Goal: Transaction & Acquisition: Purchase product/service

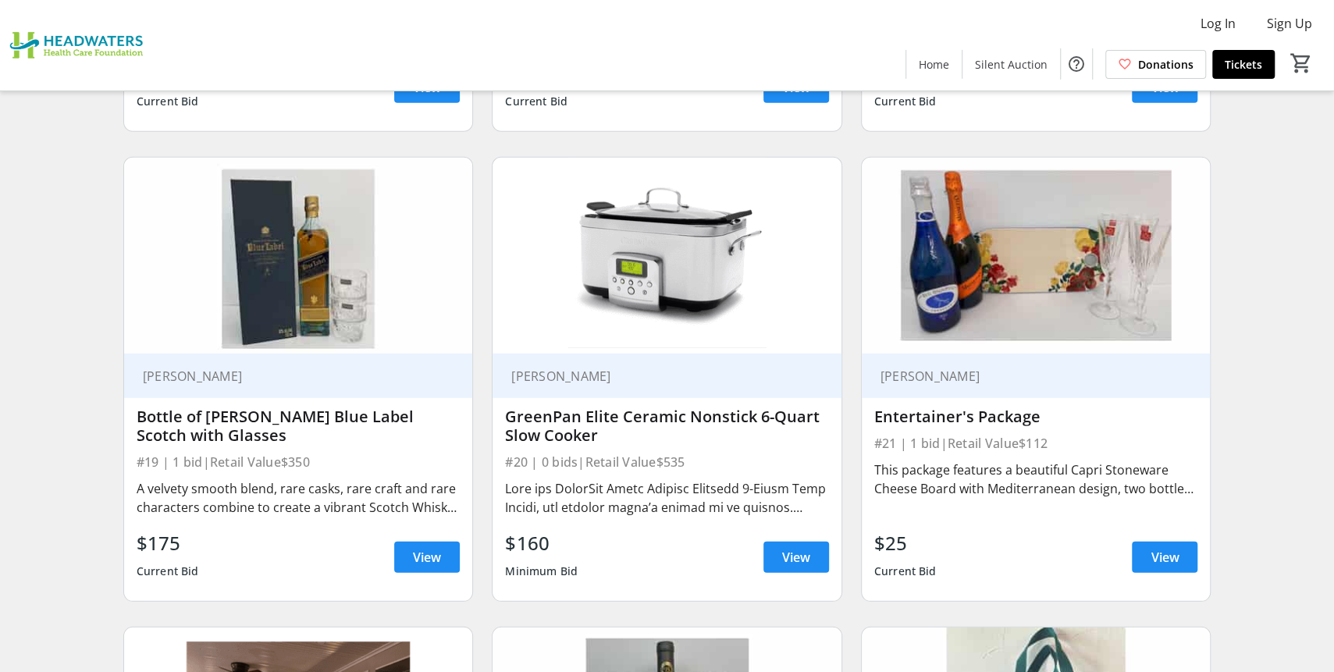
scroll to position [2918, 0]
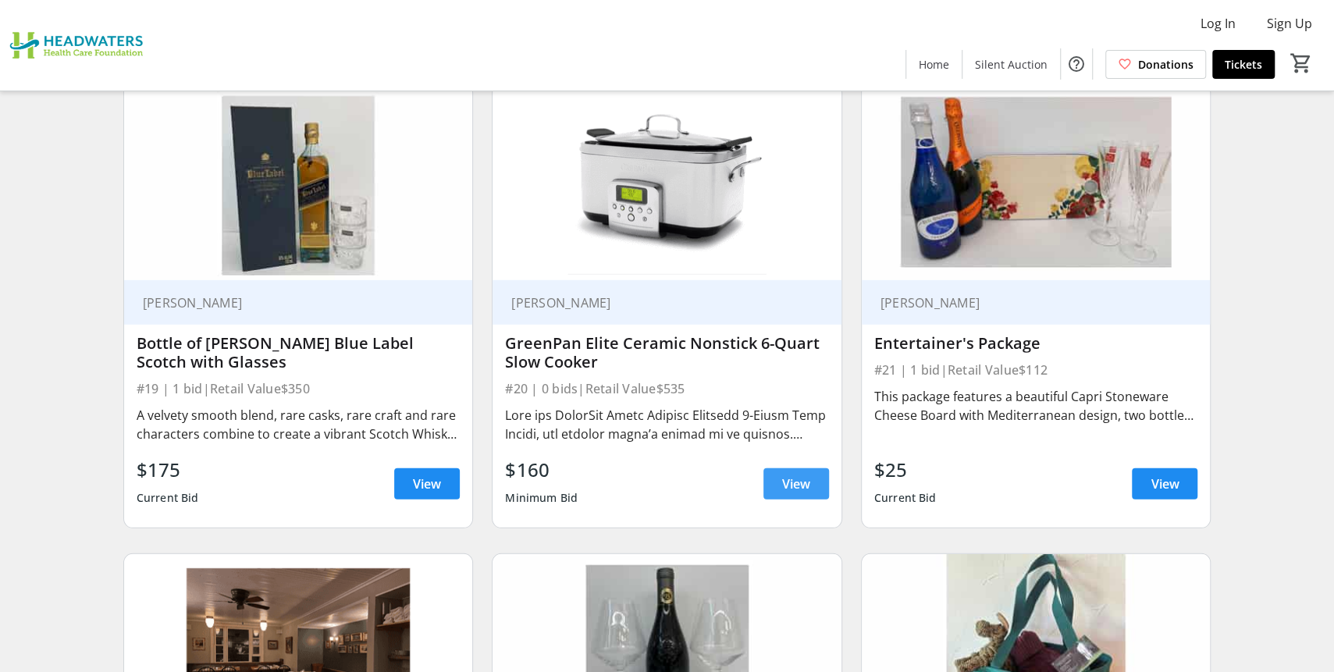
click at [793, 478] on span "View" at bounding box center [796, 483] width 28 height 19
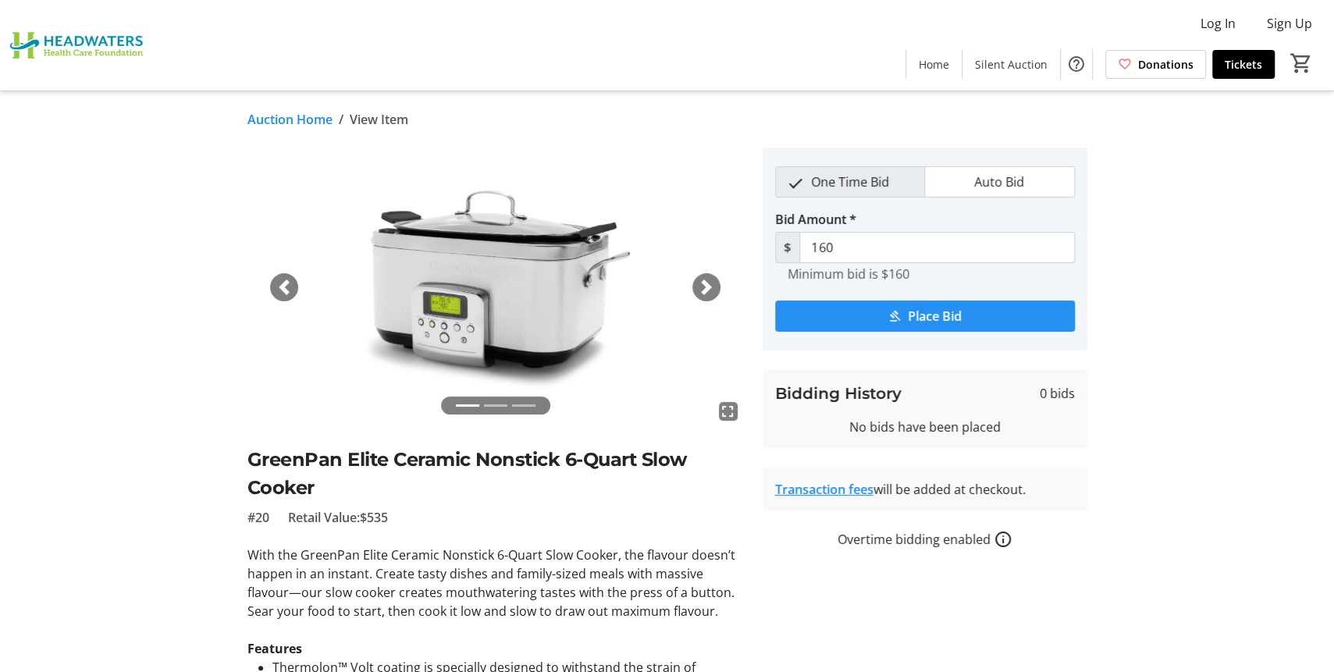
click at [942, 316] on span "Place Bid" at bounding box center [935, 316] width 54 height 19
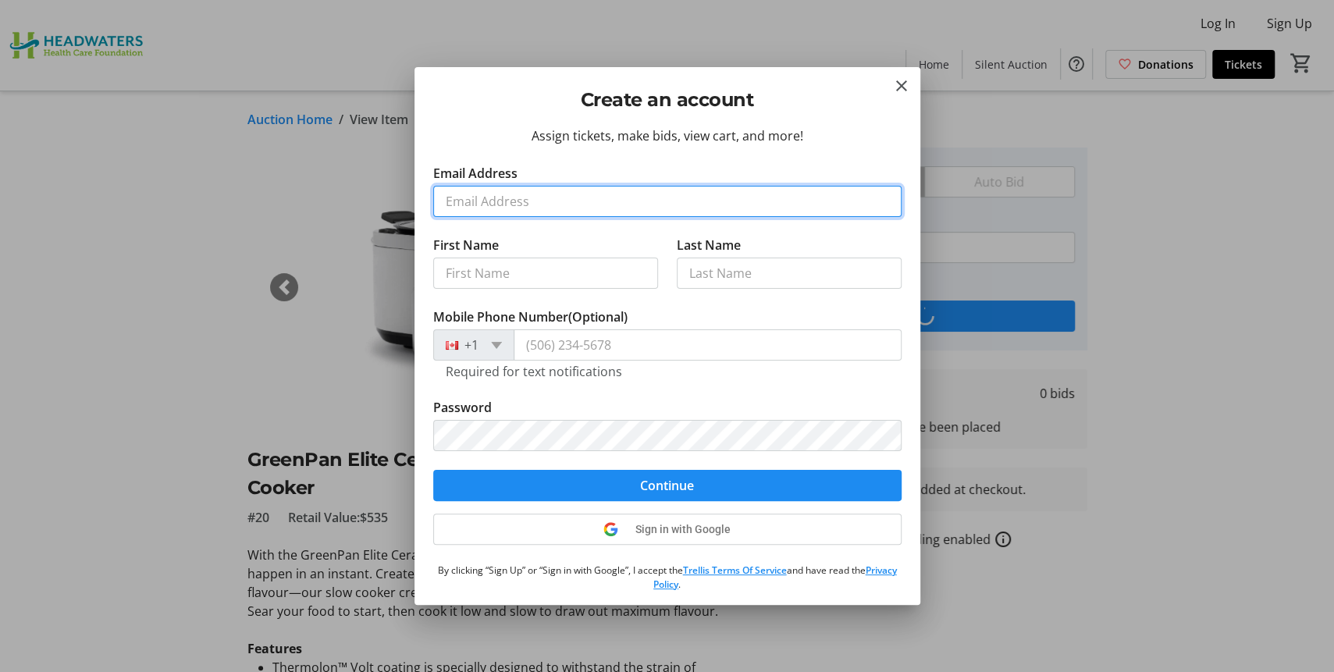
click at [498, 201] on input "Email Address" at bounding box center [667, 201] width 468 height 31
type input "[EMAIL_ADDRESS][DOMAIN_NAME]"
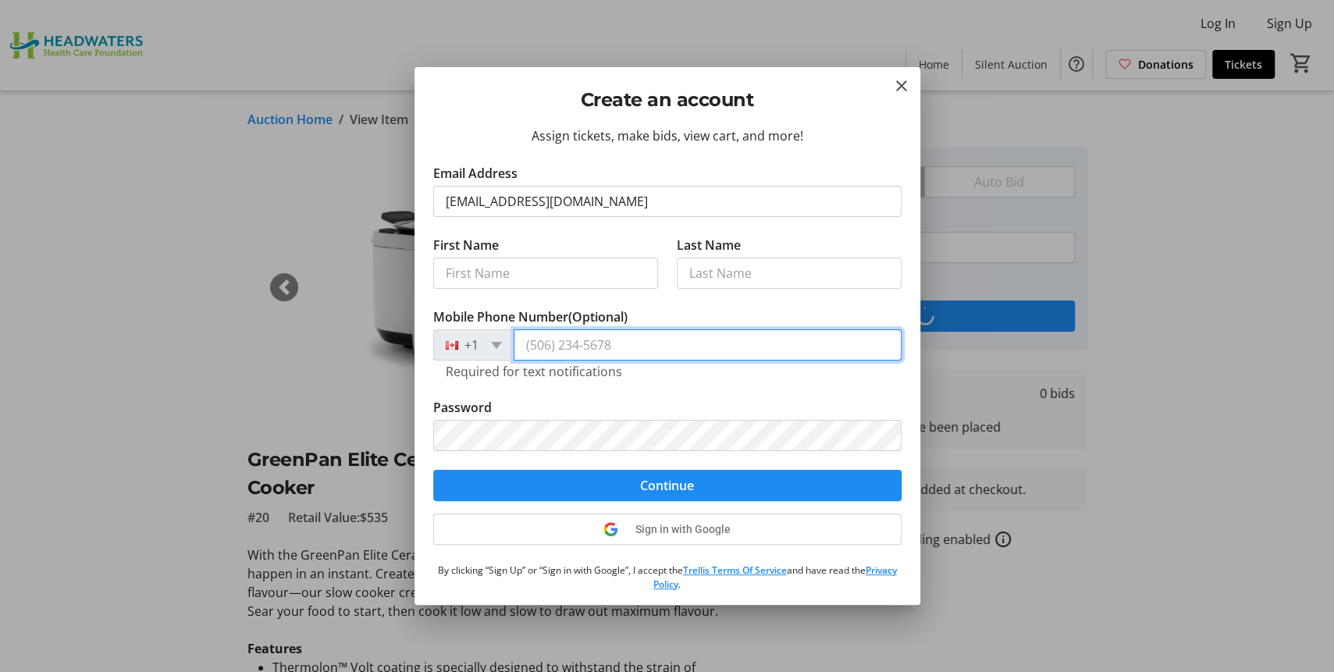
click at [577, 349] on input "Mobile Phone Number (Optional)" at bounding box center [707, 344] width 388 height 31
type input "[PHONE_NUMBER]"
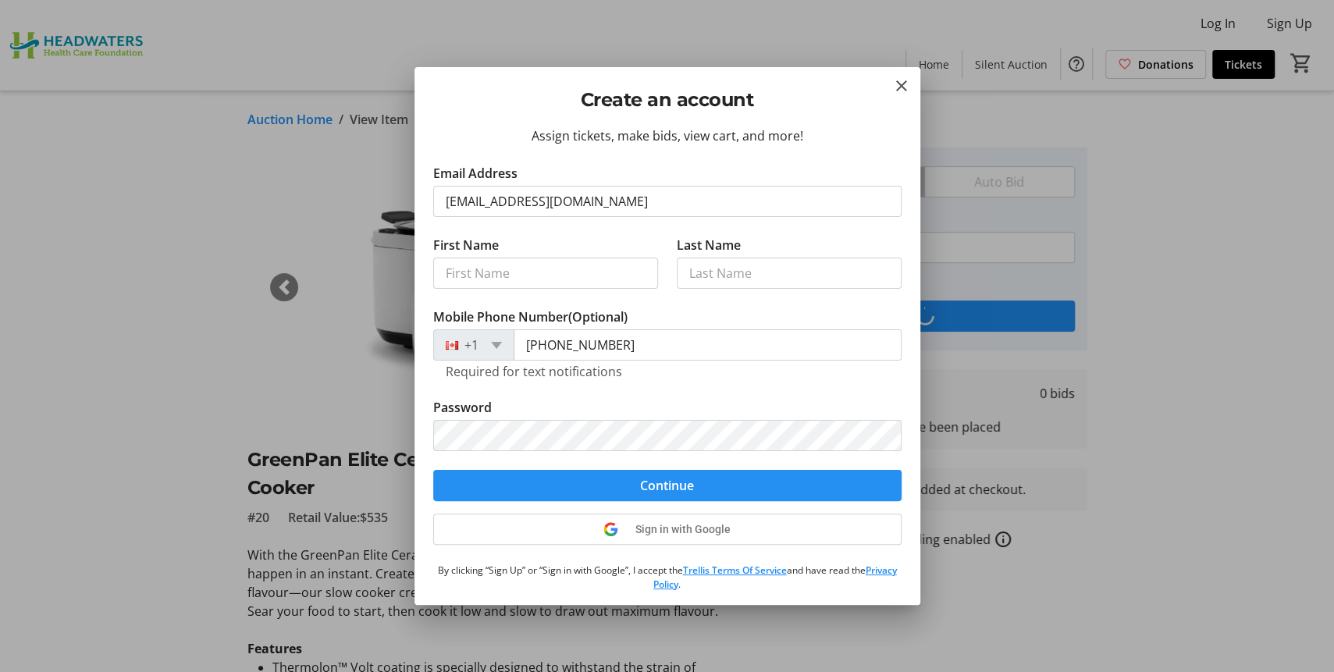
click at [671, 486] on span "Continue" at bounding box center [667, 485] width 54 height 19
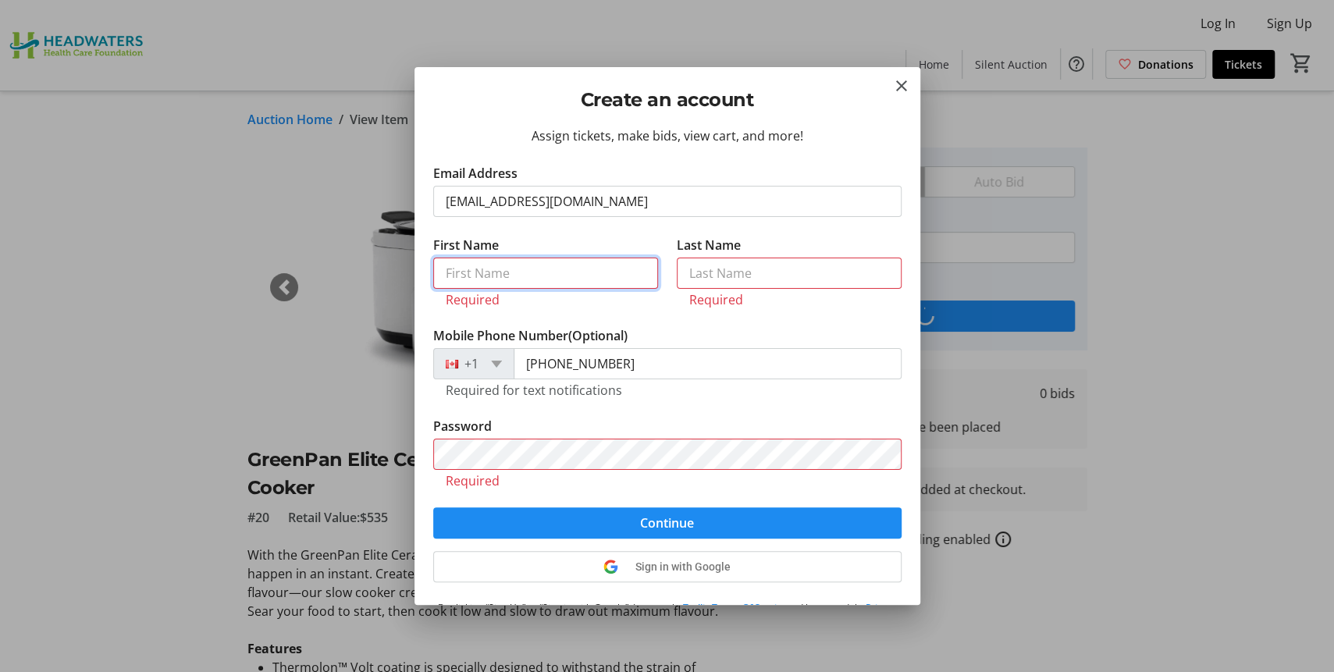
click at [526, 272] on input "First Name" at bounding box center [545, 273] width 225 height 31
type input "[PERSON_NAME]"
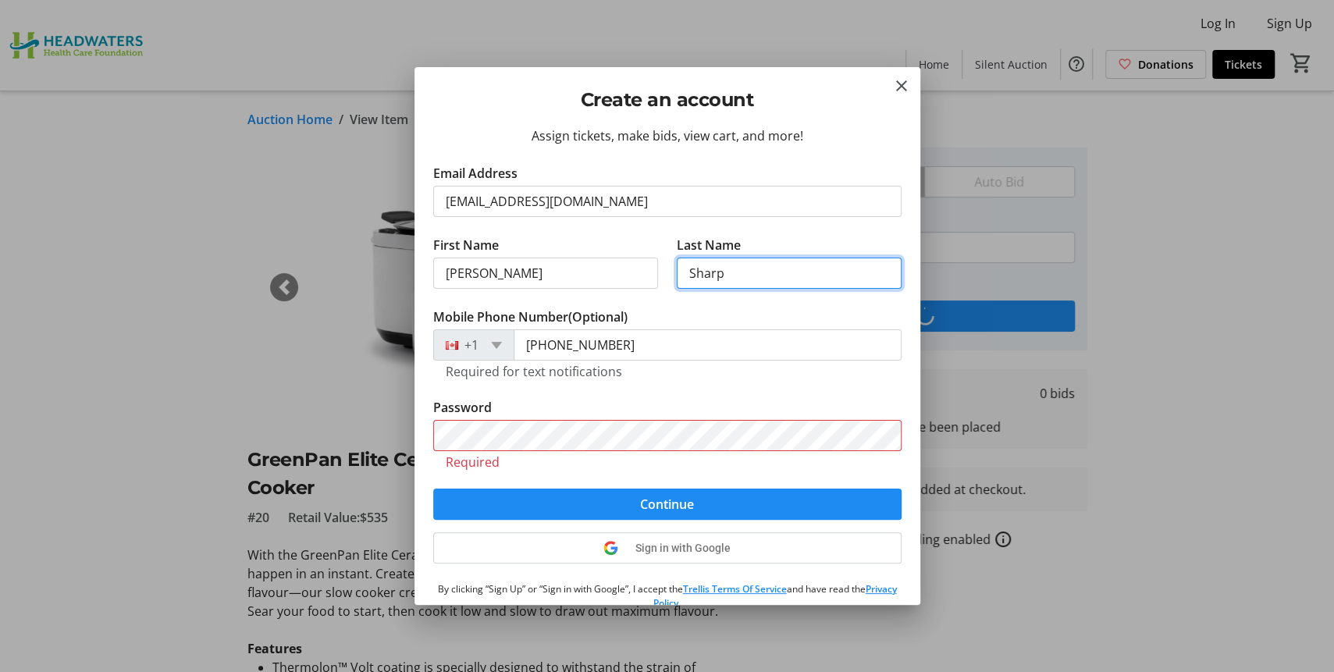
type input "Sharp"
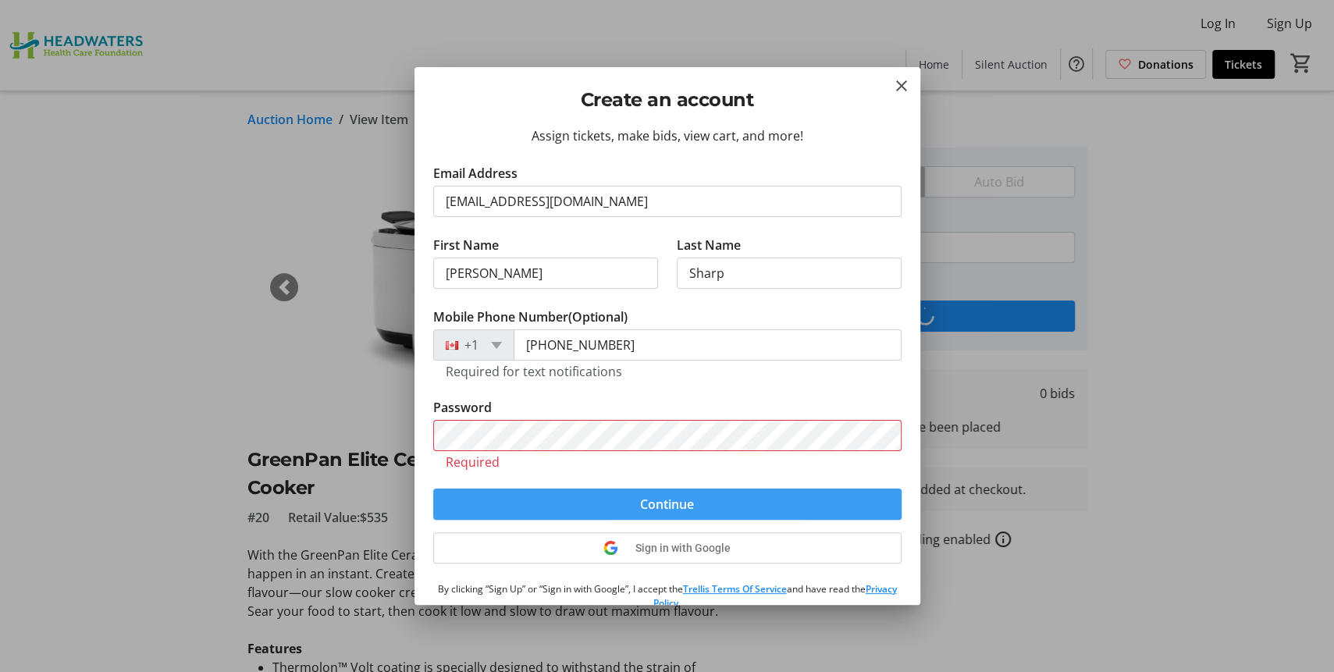
click at [656, 496] on span "Continue" at bounding box center [667, 504] width 54 height 19
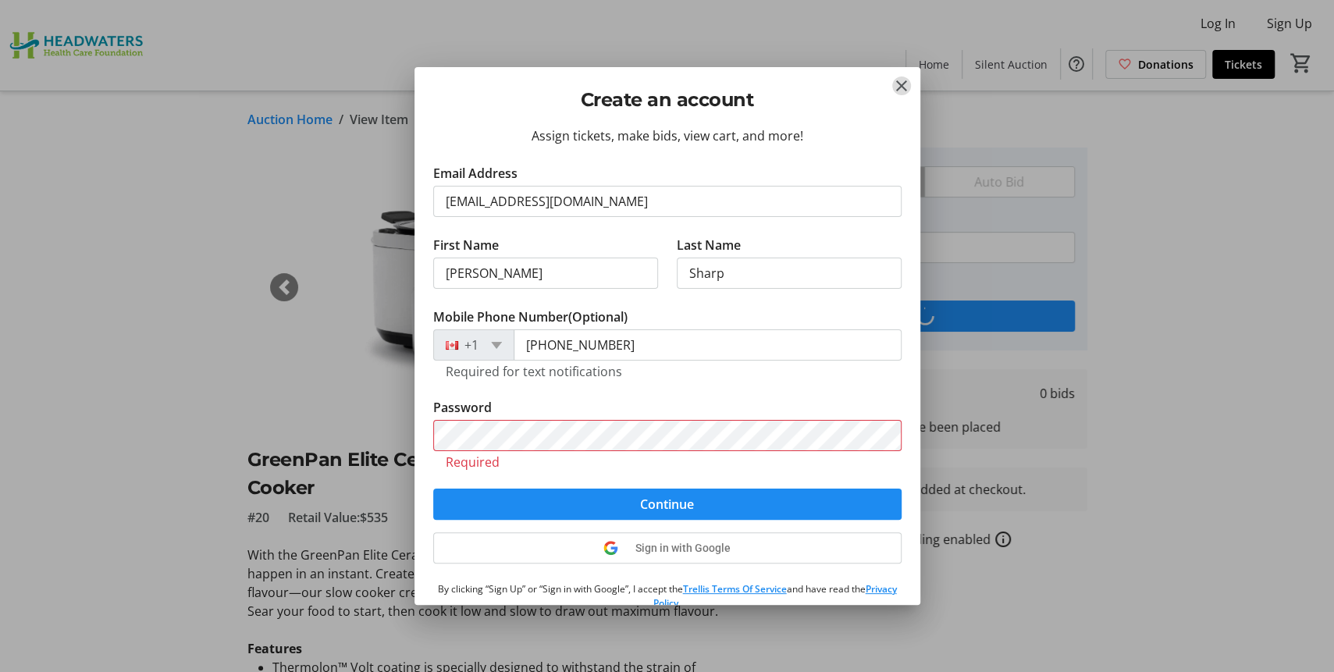
click at [902, 84] on mat-icon "Close" at bounding box center [901, 85] width 19 height 19
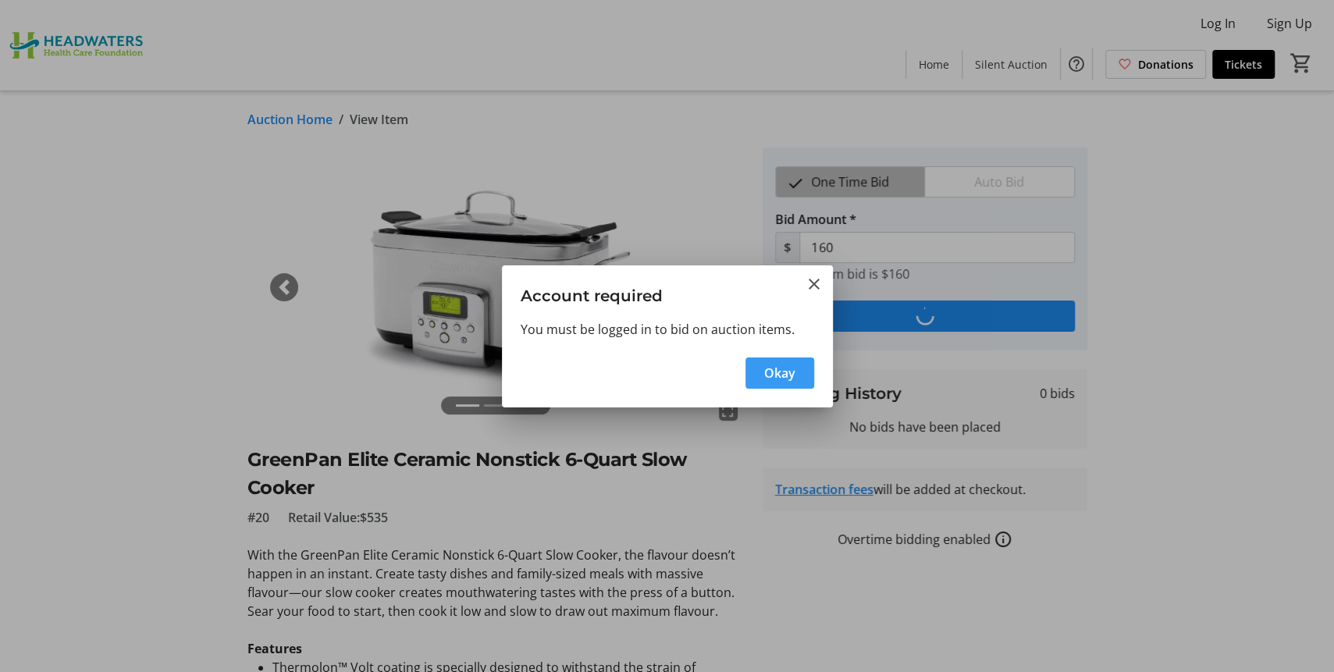
click at [787, 370] on span "Okay" at bounding box center [779, 373] width 31 height 19
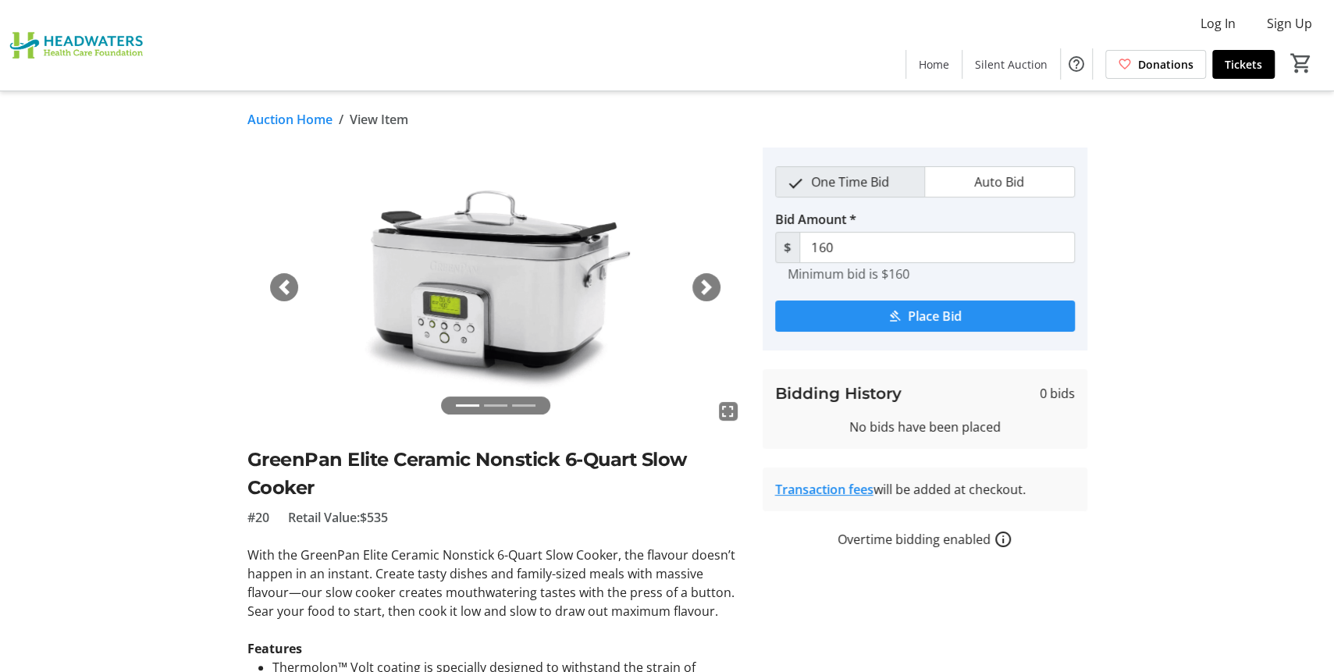
click at [923, 316] on span "Place Bid" at bounding box center [935, 316] width 54 height 19
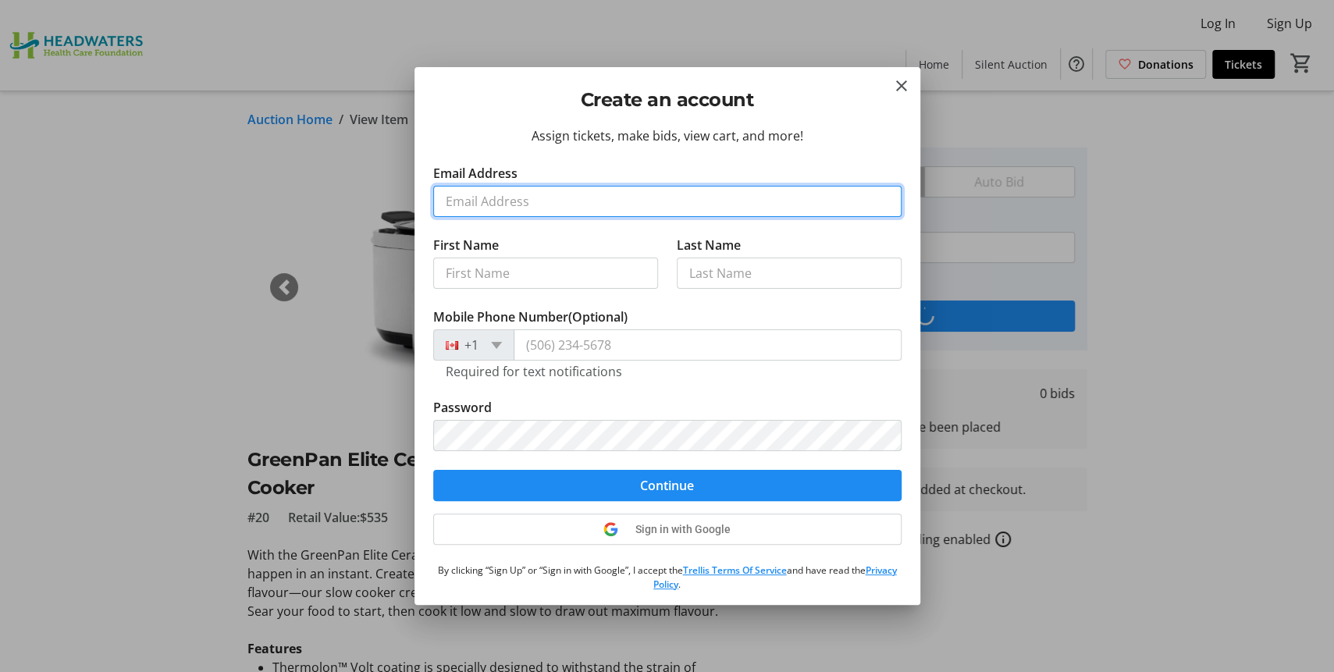
scroll to position [36, 0]
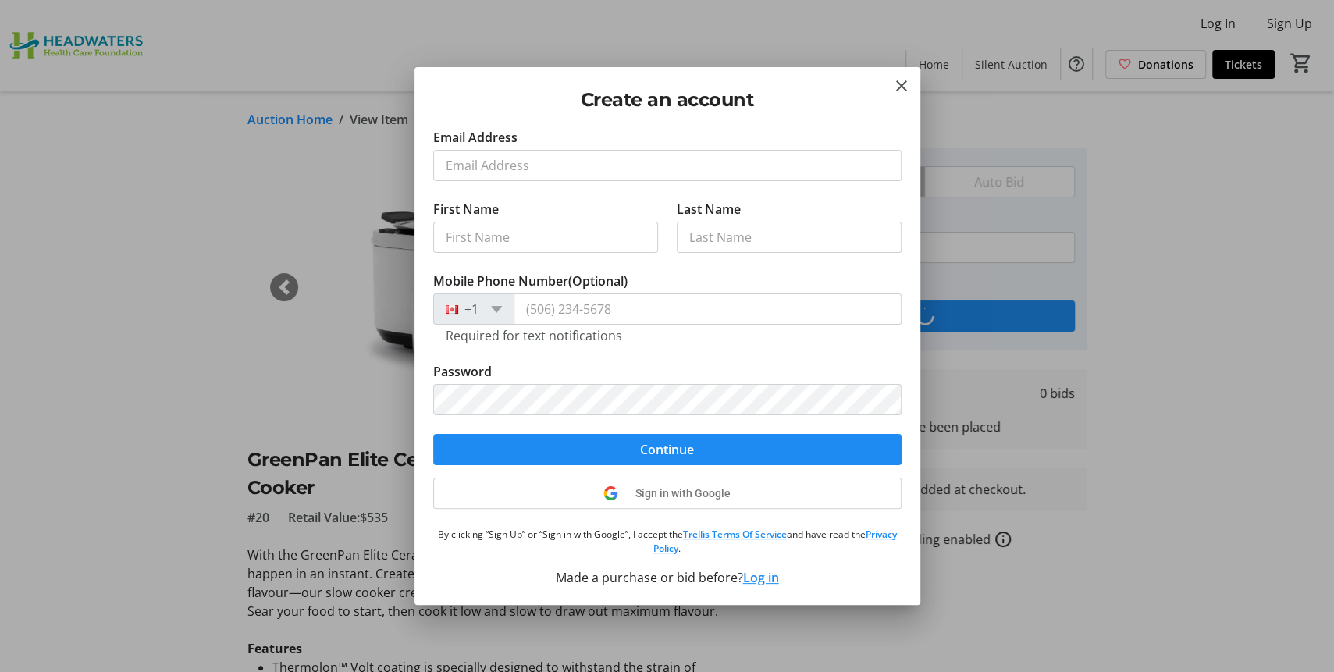
click at [765, 577] on div "Assign tickets, make bids, view cart, and more! Email Address First Name Last N…" at bounding box center [667, 365] width 506 height 478
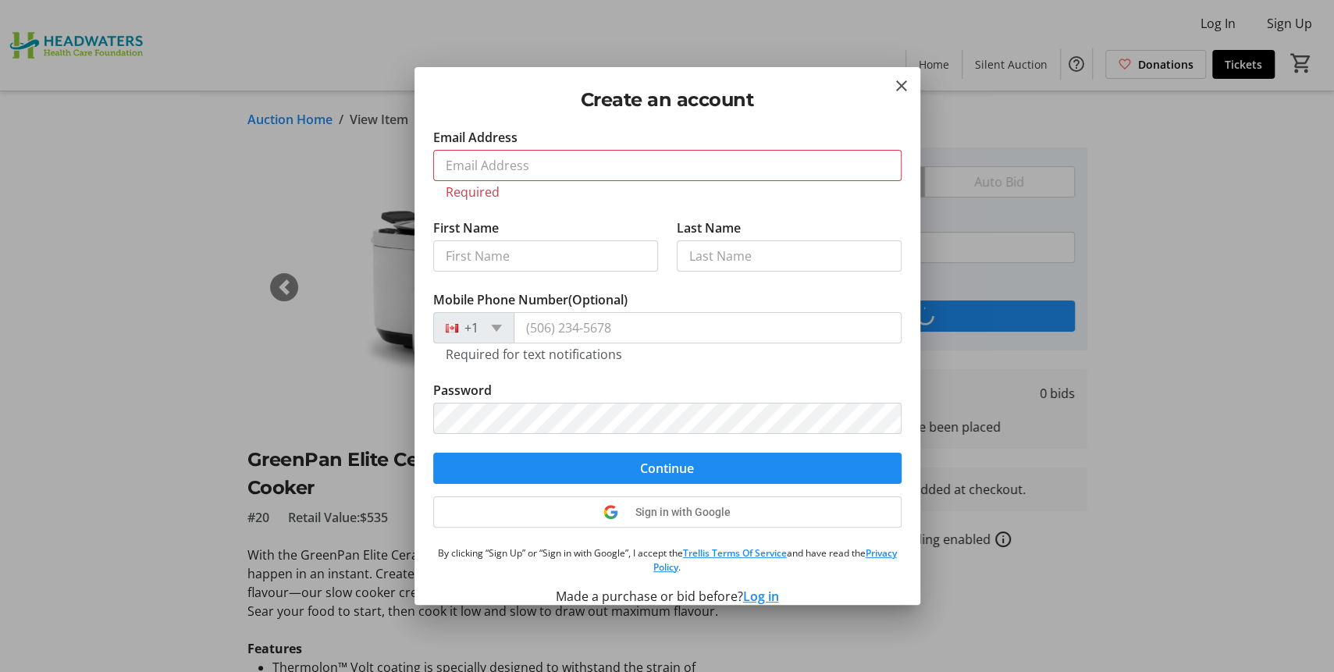
click at [761, 595] on button "Log in" at bounding box center [761, 596] width 36 height 19
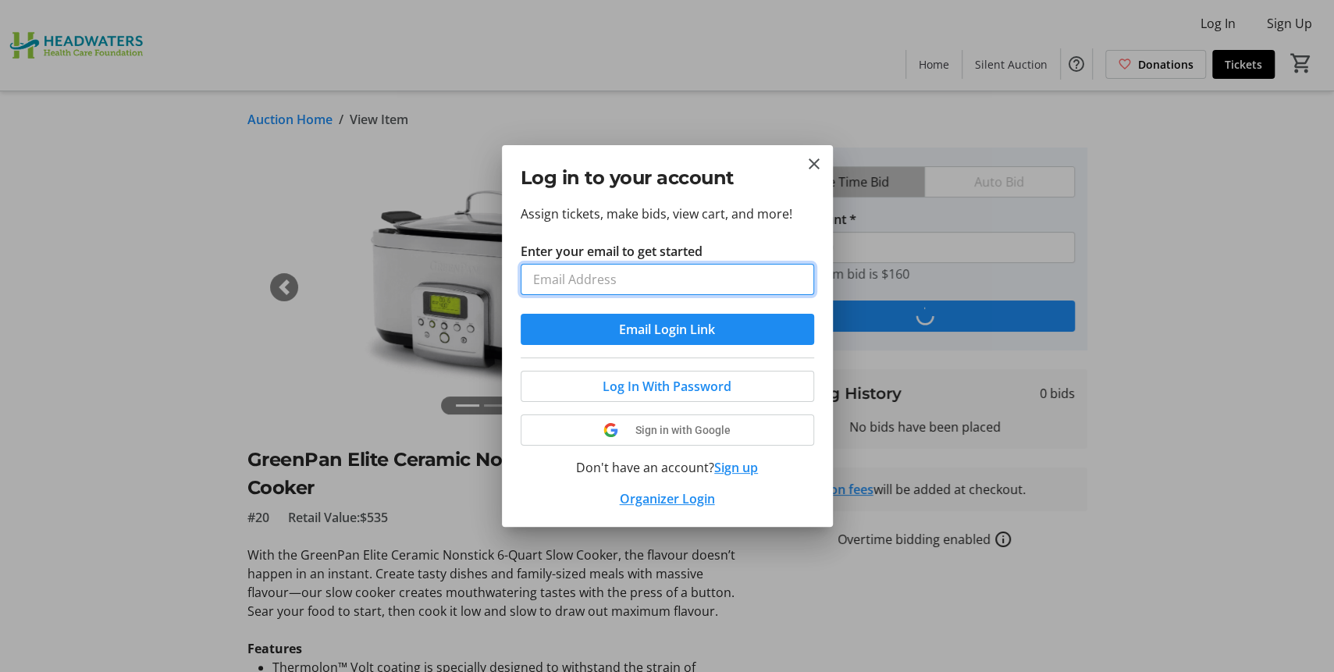
click at [620, 277] on input "Enter your email to get started" at bounding box center [666, 279] width 293 height 31
type input "[EMAIL_ADDRESS][DOMAIN_NAME]"
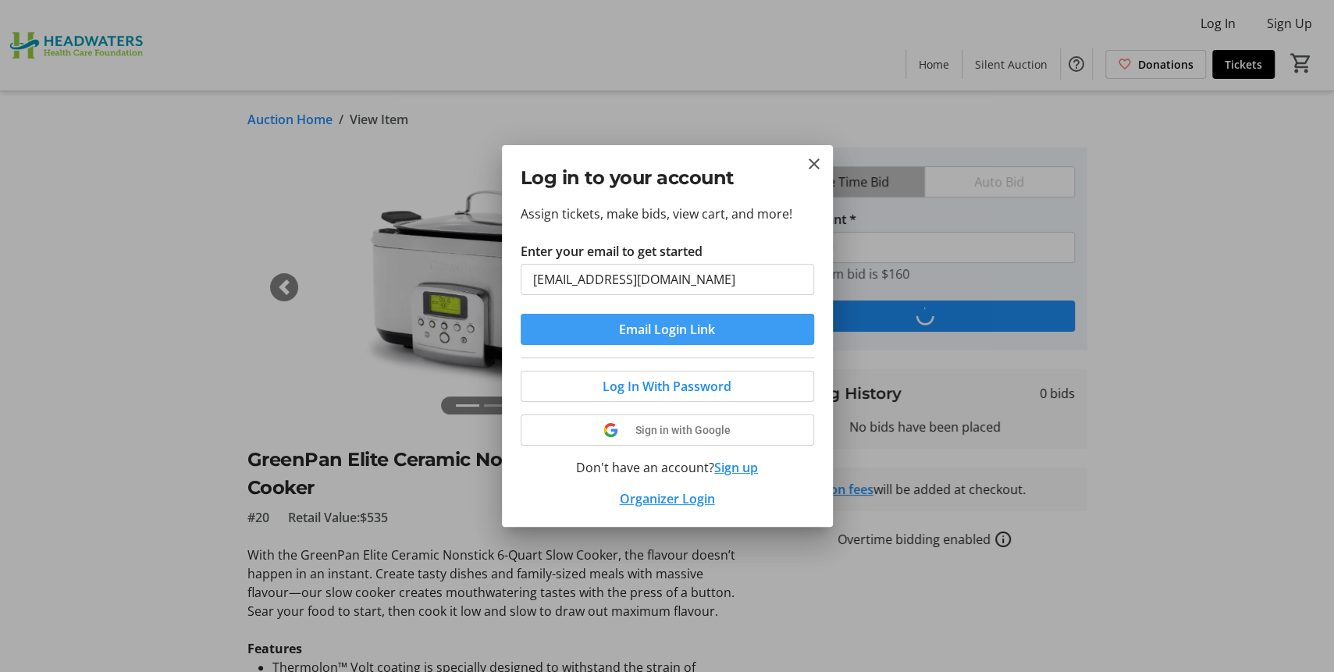
click at [627, 332] on span "Email Login Link" at bounding box center [667, 329] width 96 height 19
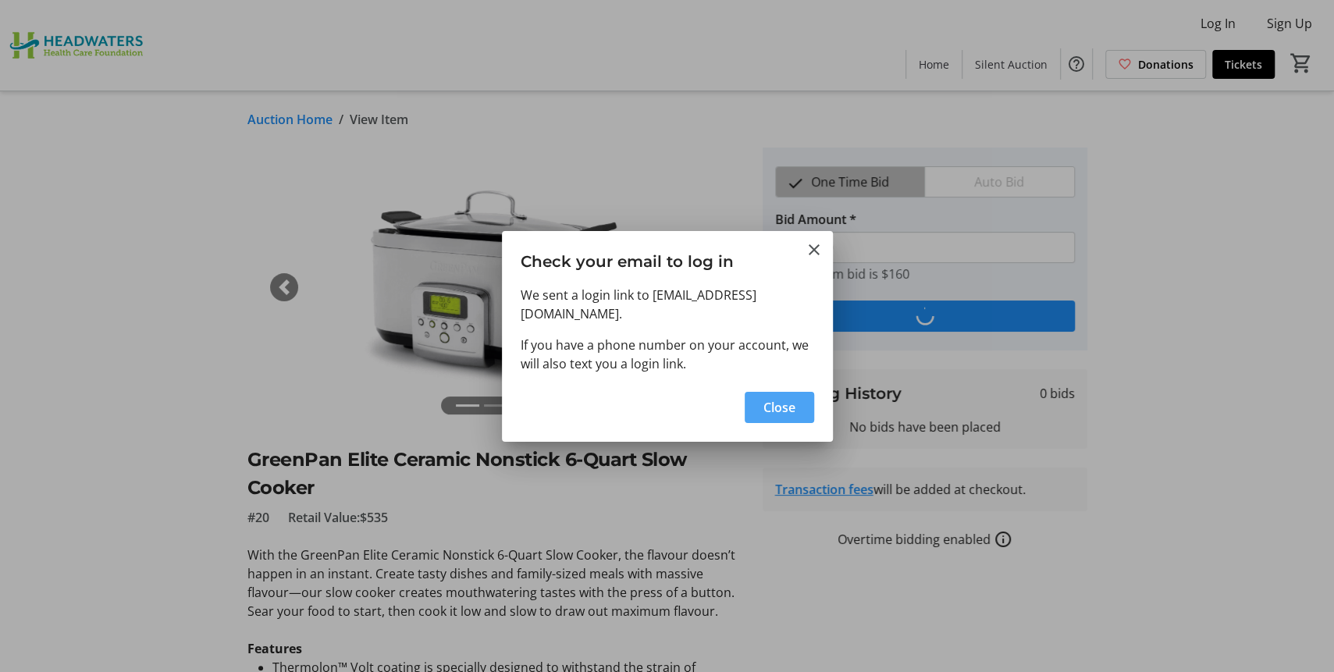
click at [771, 398] on span "Close" at bounding box center [779, 407] width 32 height 19
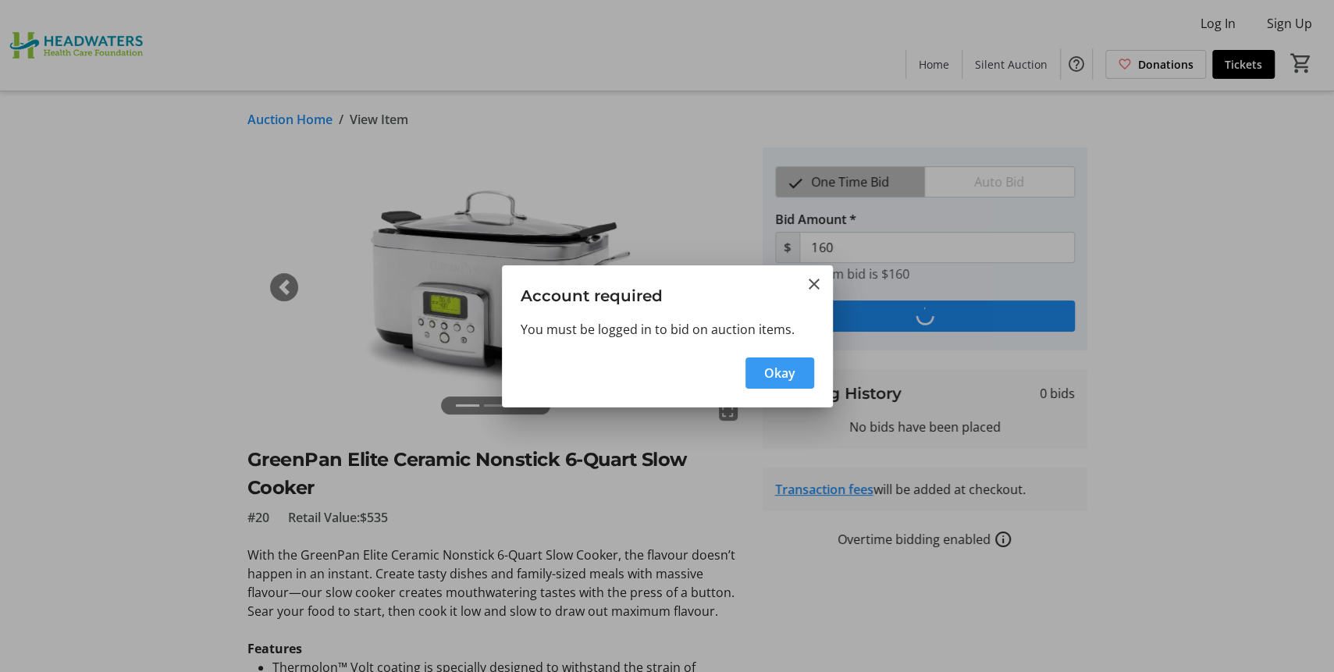
click at [786, 367] on span "Okay" at bounding box center [779, 373] width 31 height 19
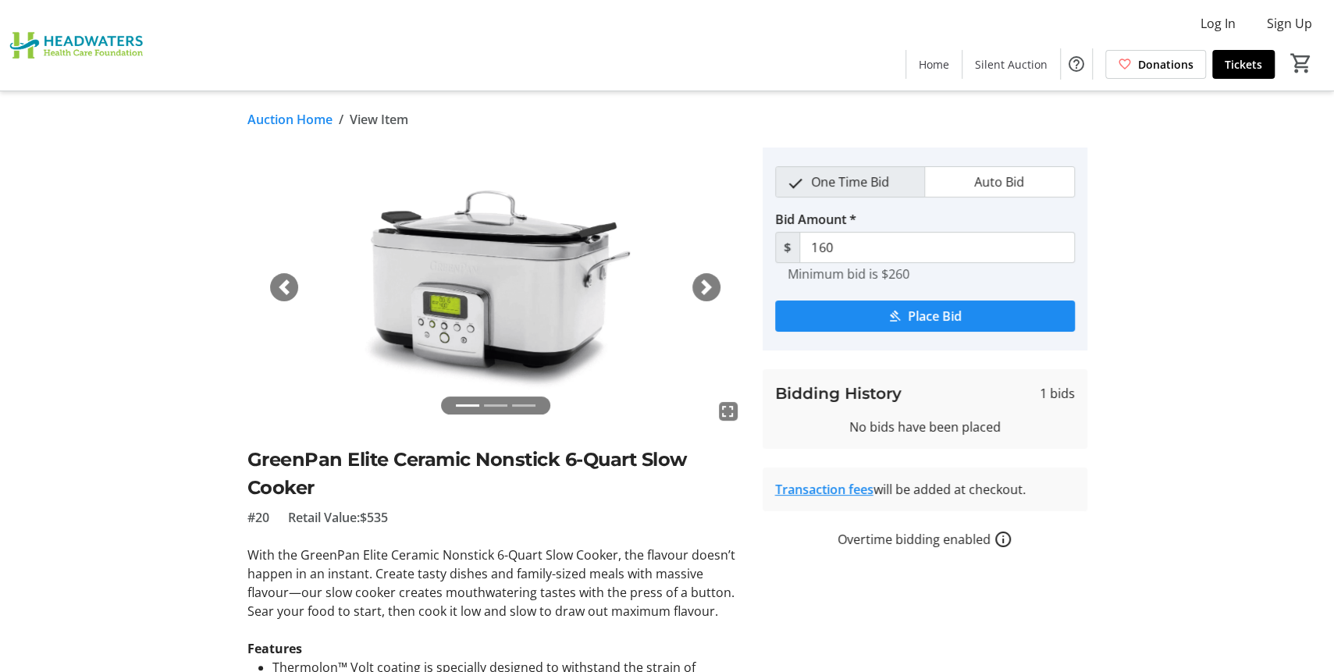
type input "260"
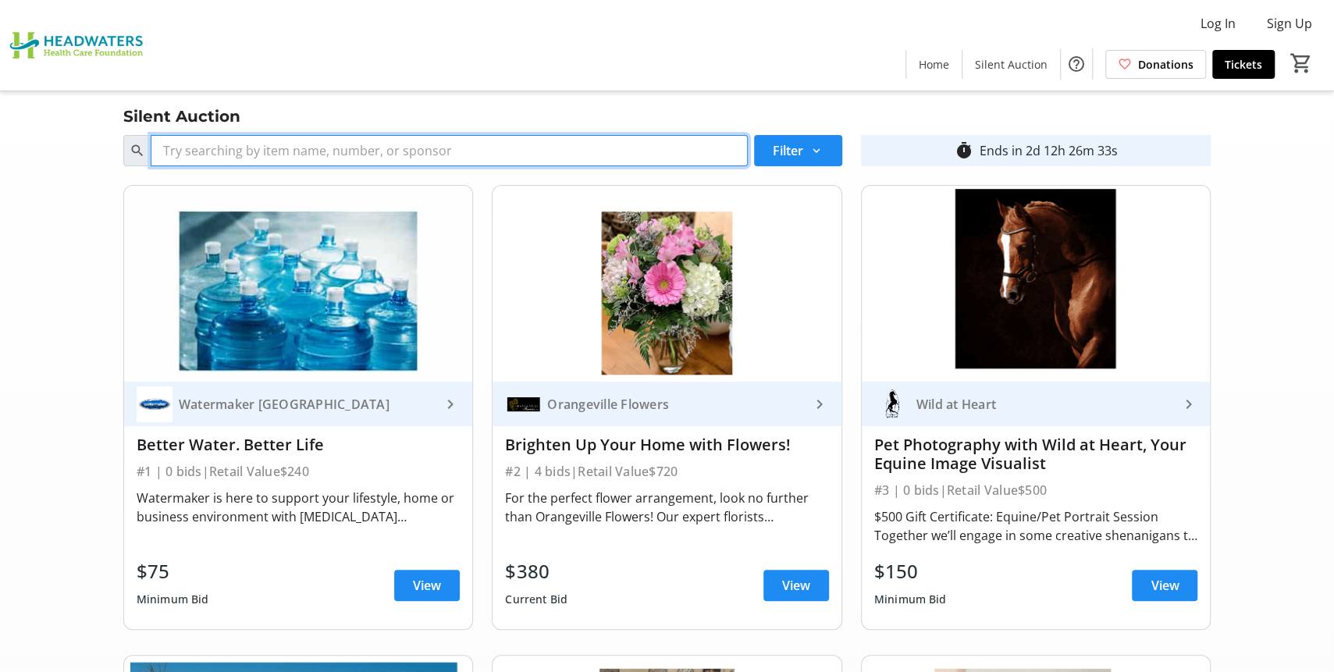
click at [222, 155] on input "Search" at bounding box center [449, 150] width 597 height 31
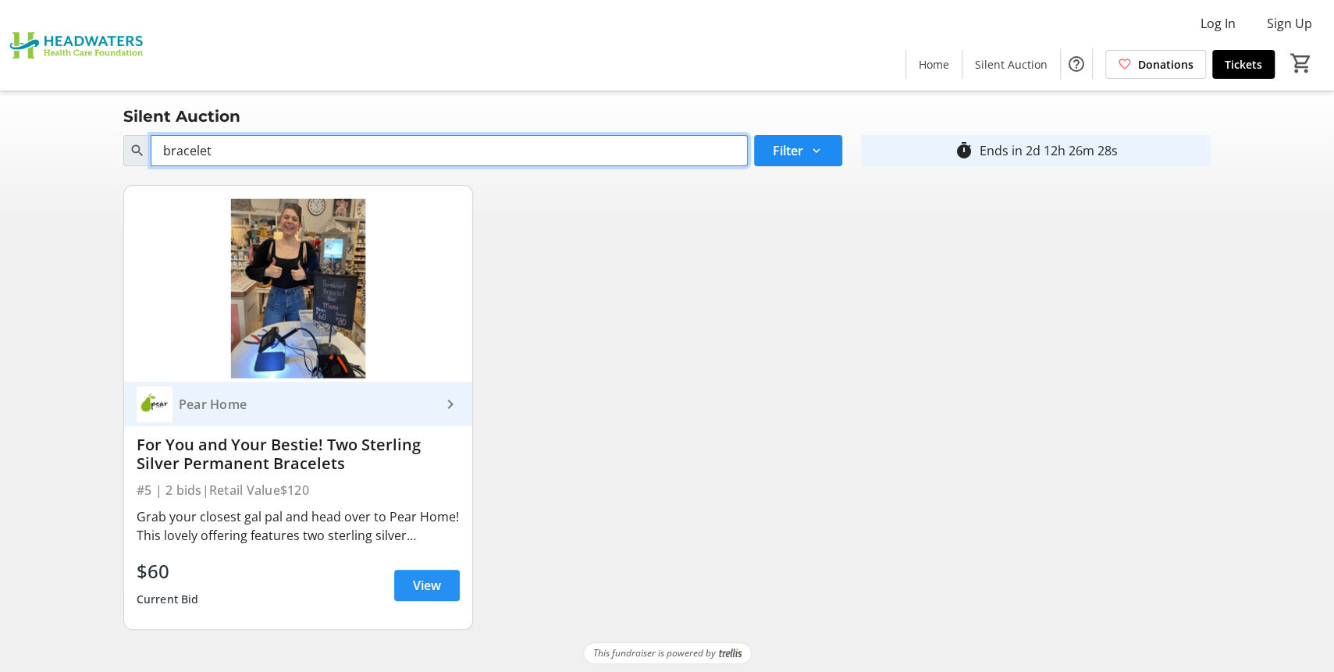
type input "bracelet"
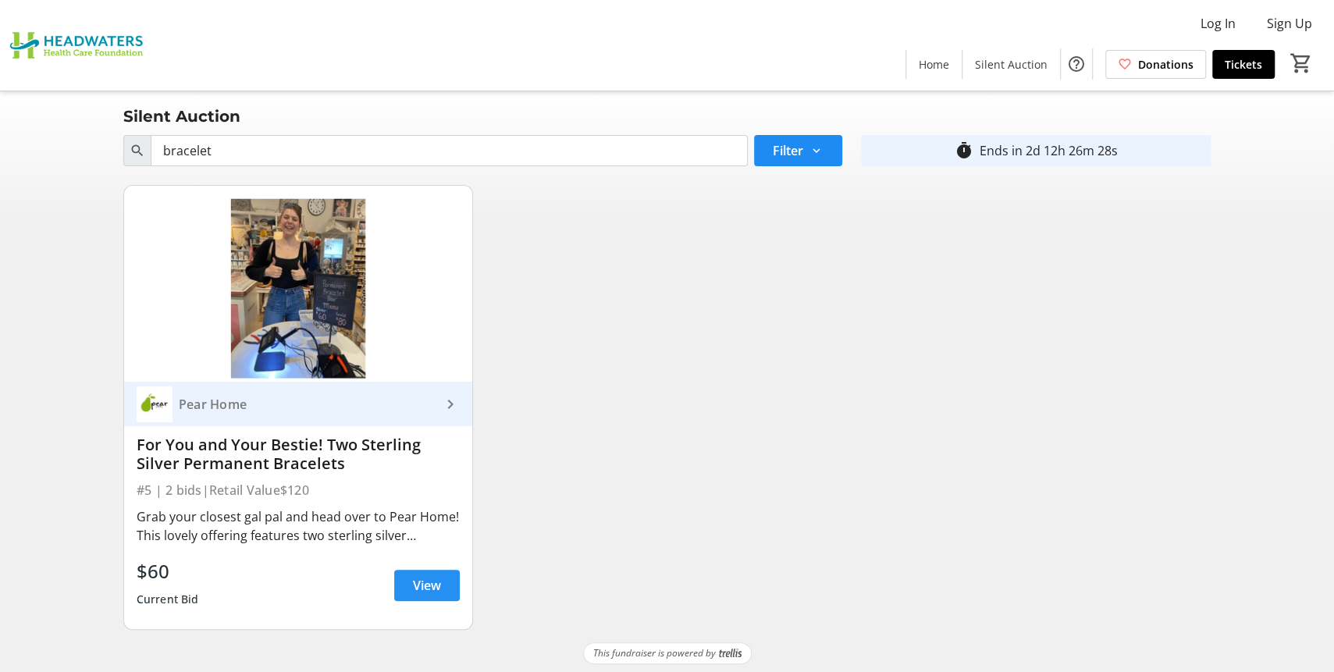
click at [429, 581] on span "View" at bounding box center [427, 585] width 28 height 19
